Goal: Find specific page/section: Find specific page/section

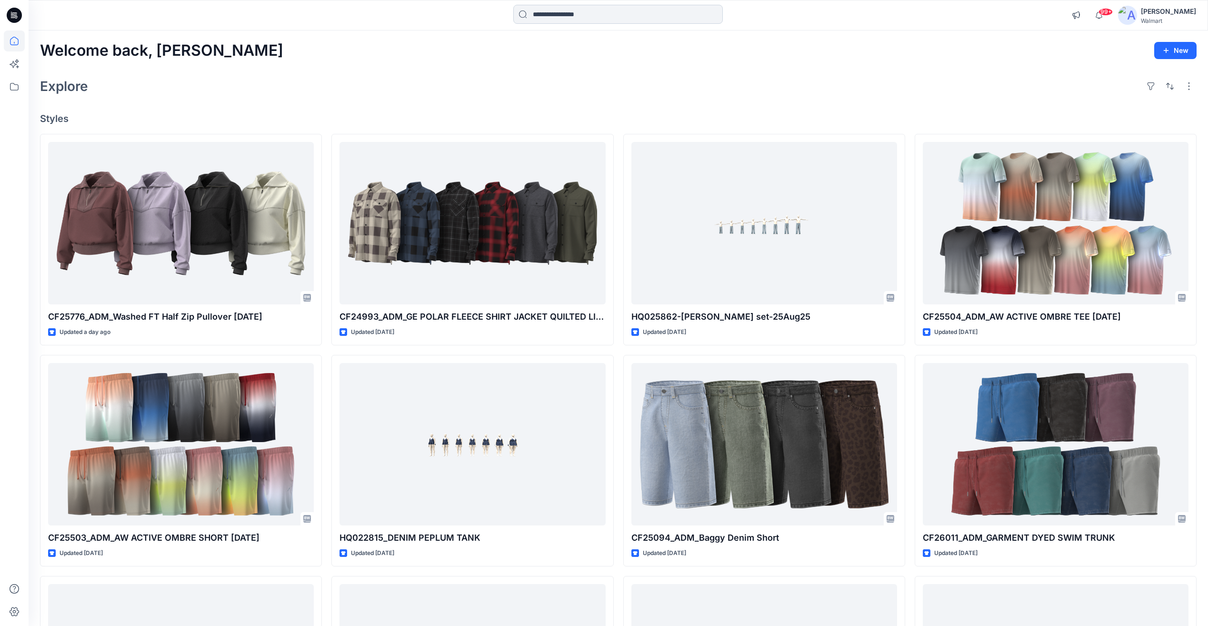
click at [553, 8] on input at bounding box center [617, 14] width 209 height 19
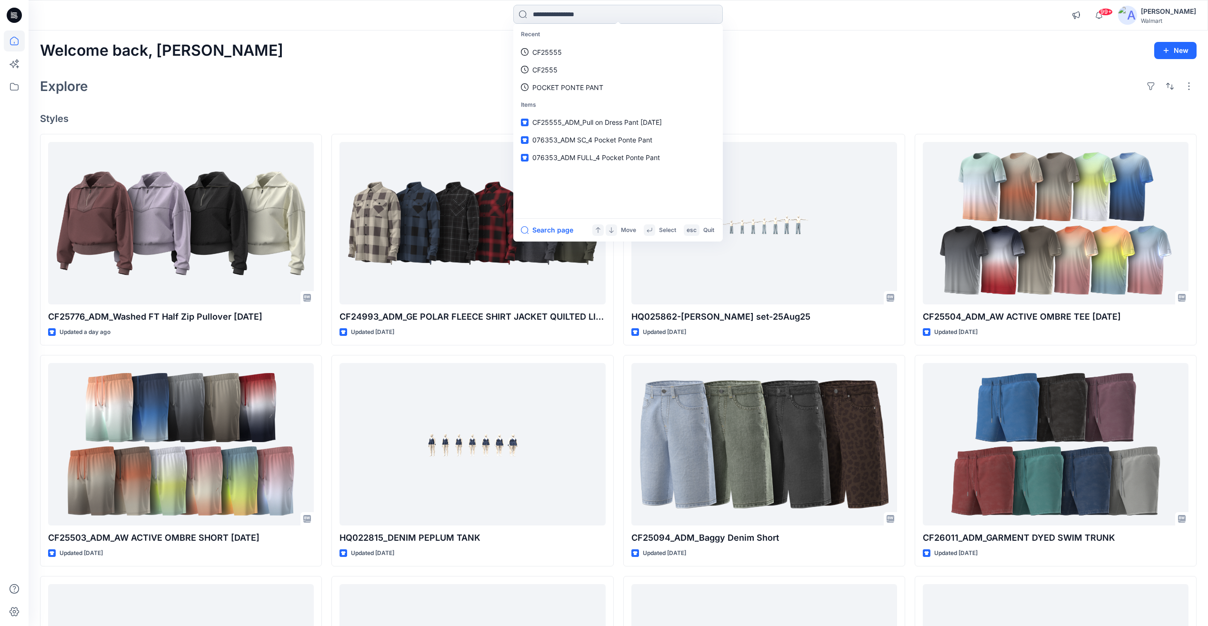
paste input "*******"
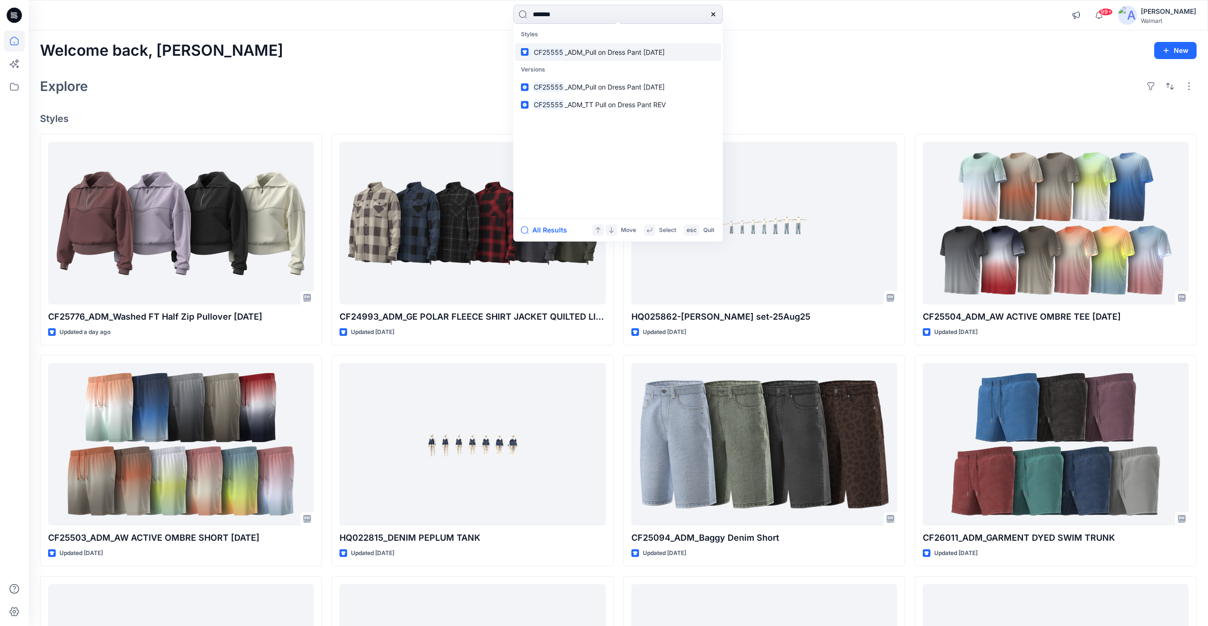
type input "*******"
click at [556, 55] on mark "CF25555" at bounding box center [548, 52] width 32 height 11
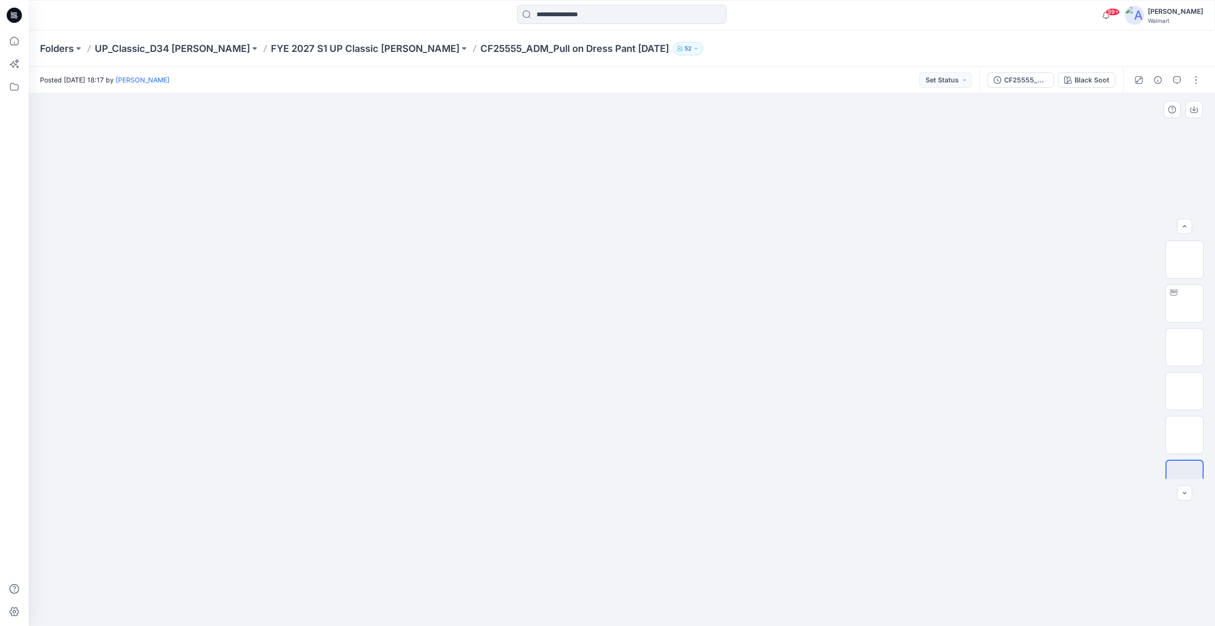
scroll to position [19, 0]
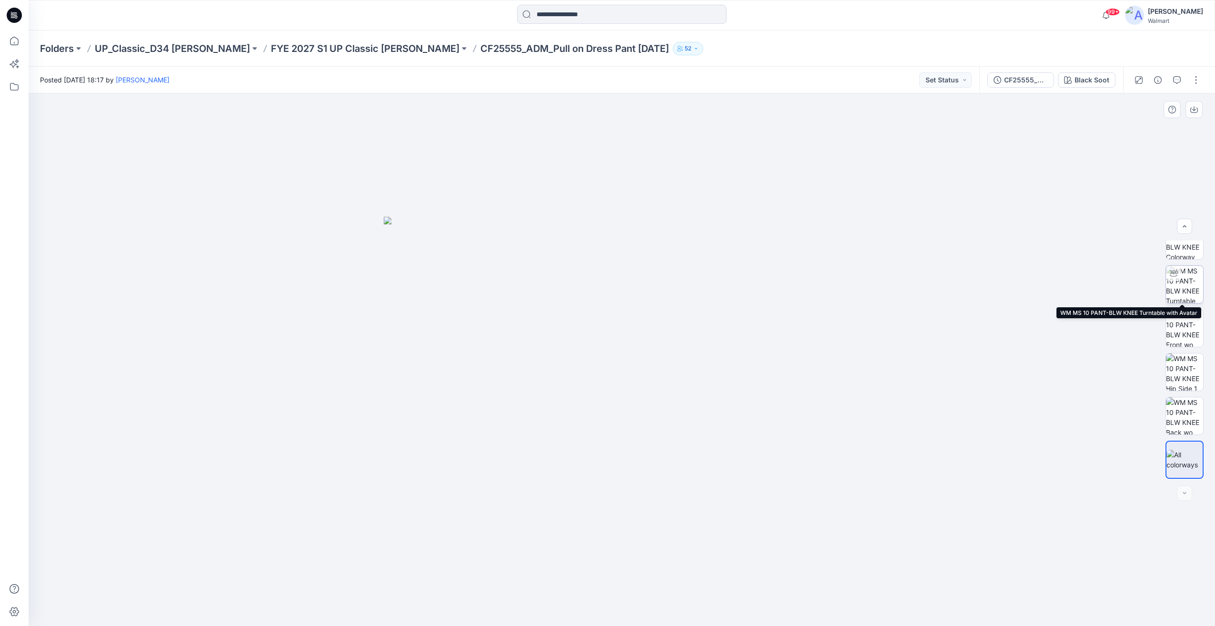
click at [1190, 282] on img at bounding box center [1184, 284] width 37 height 37
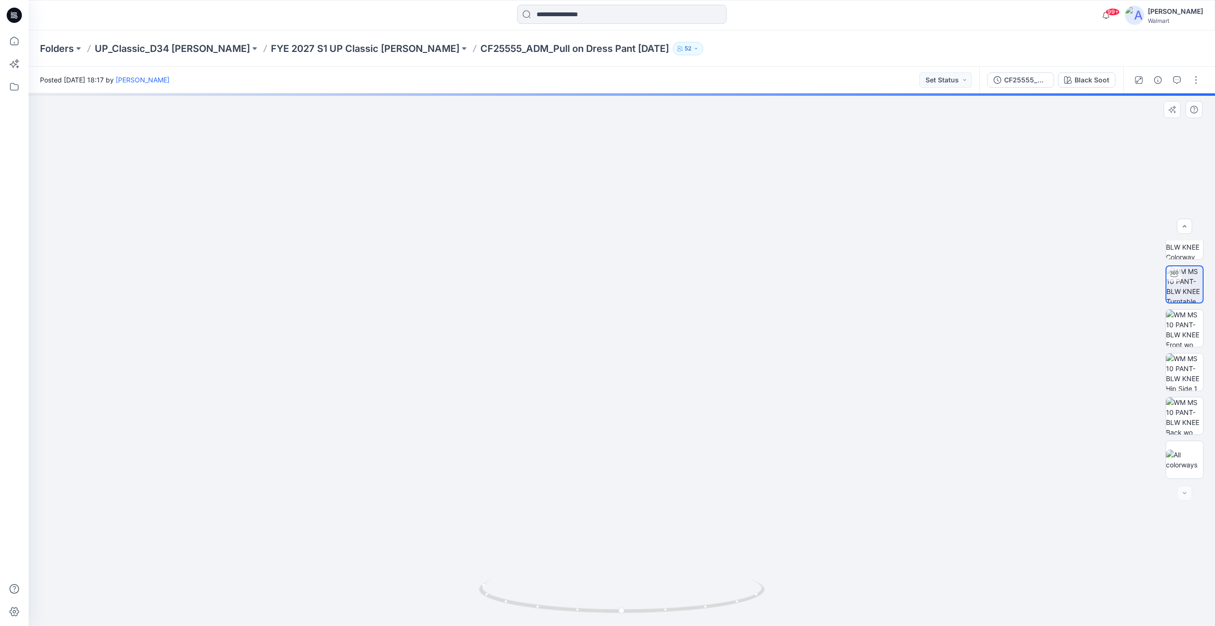
drag, startPoint x: 805, startPoint y: 394, endPoint x: 709, endPoint y: 416, distance: 98.7
click at [709, 399] on img at bounding box center [621, 295] width 801 height 662
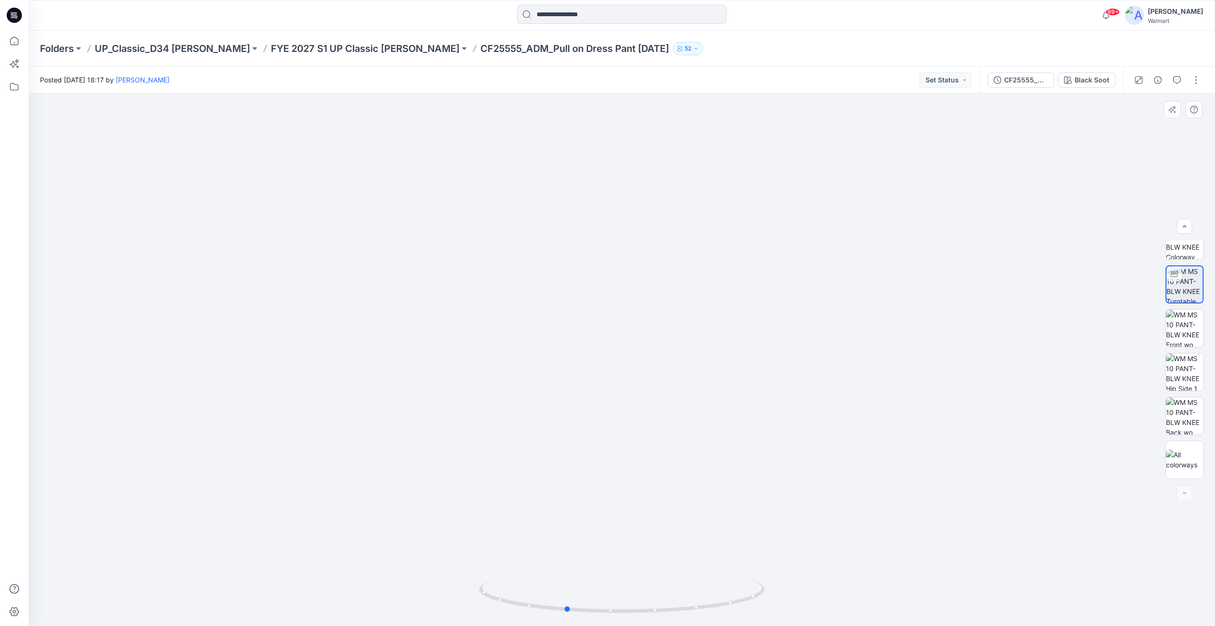
drag, startPoint x: 665, startPoint y: 614, endPoint x: 894, endPoint y: 614, distance: 229.4
click at [894, 614] on div at bounding box center [622, 359] width 1186 height 532
drag, startPoint x: 784, startPoint y: 394, endPoint x: 634, endPoint y: 613, distance: 266.1
click at [677, 405] on img at bounding box center [621, 295] width 801 height 662
drag, startPoint x: 632, startPoint y: 613, endPoint x: 412, endPoint y: 589, distance: 221.3
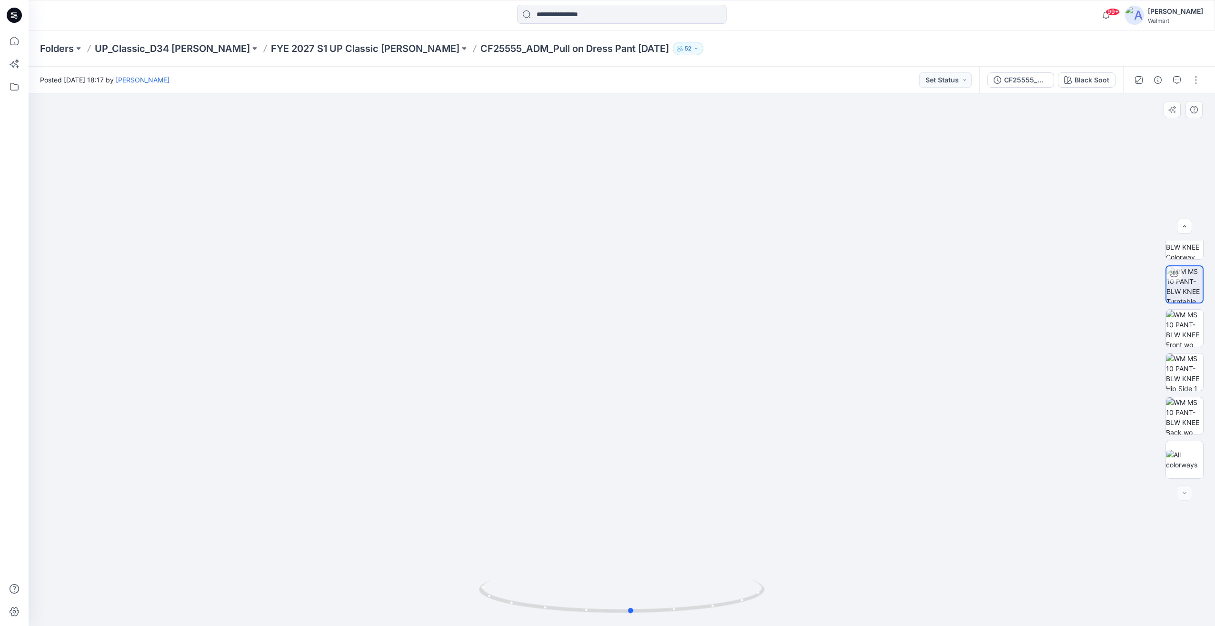
click at [412, 589] on div at bounding box center [622, 359] width 1186 height 532
